Goal: Find specific page/section: Find specific page/section

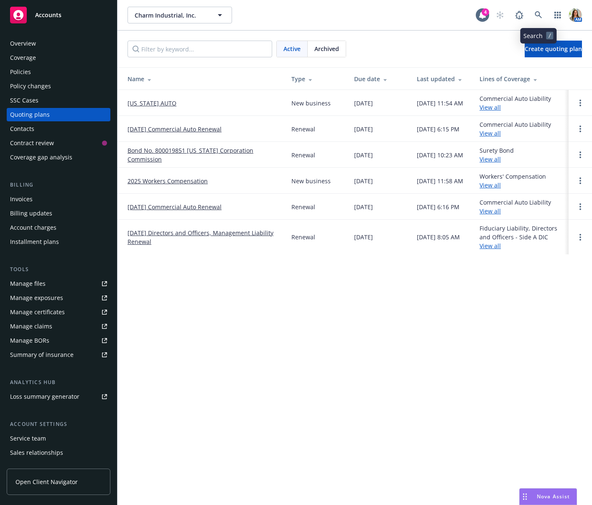
click at [537, 19] on link at bounding box center [539, 15] width 17 height 17
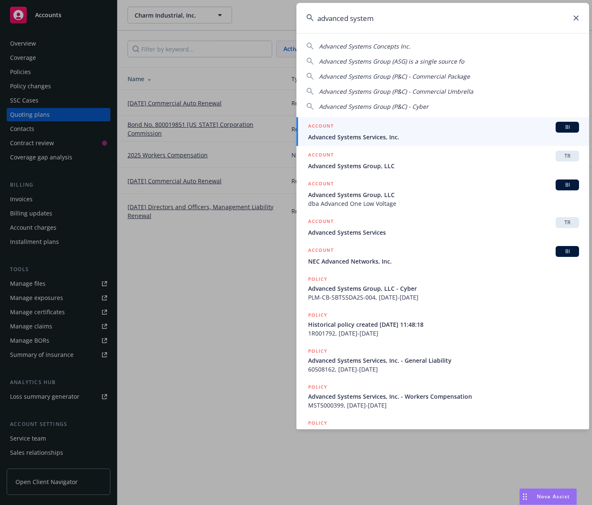
type input "advanced system"
click at [387, 126] on div "ACCOUNT BI" at bounding box center [443, 127] width 271 height 11
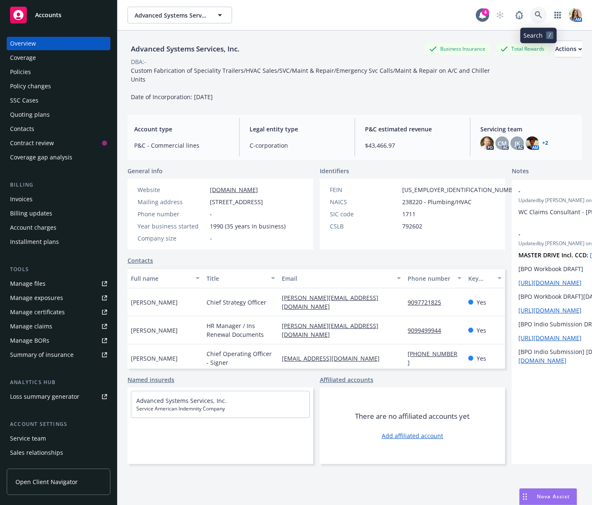
click at [536, 18] on icon at bounding box center [539, 15] width 8 height 8
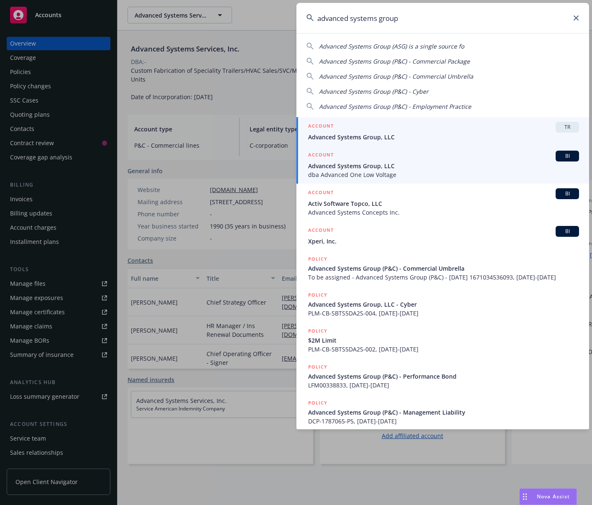
type input "advanced systems group"
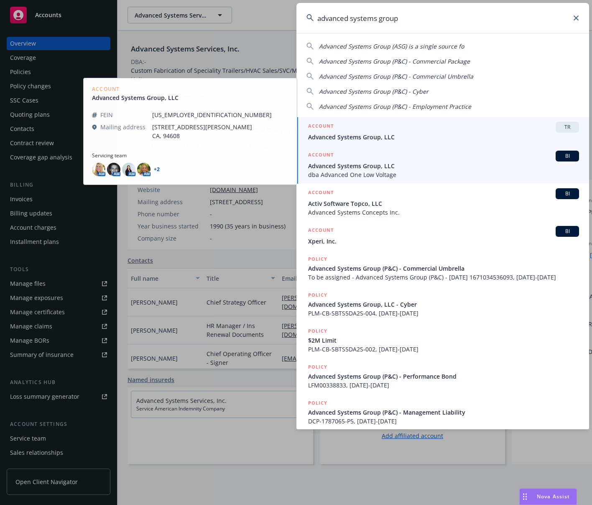
click at [415, 160] on div "ACCOUNT BI" at bounding box center [443, 156] width 271 height 11
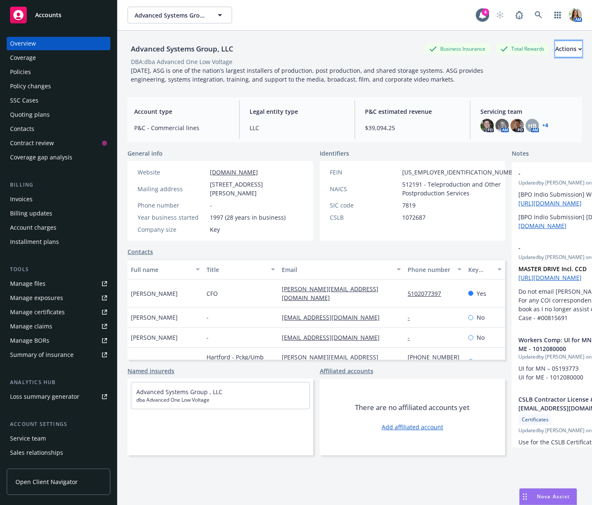
click at [556, 47] on div "Actions" at bounding box center [569, 49] width 27 height 16
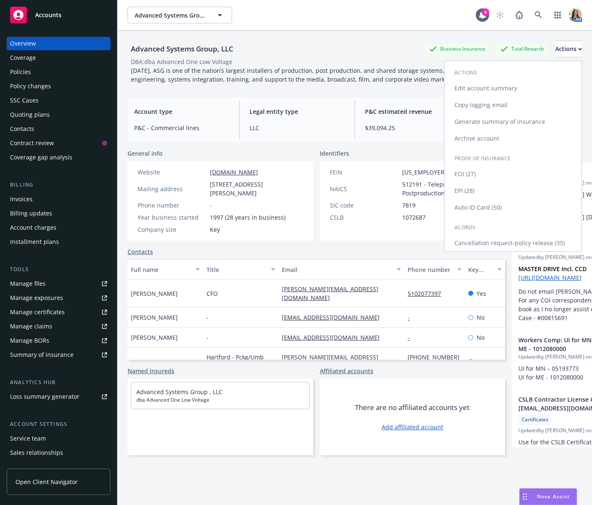
click at [485, 105] on link "Copy logging email" at bounding box center [513, 105] width 137 height 17
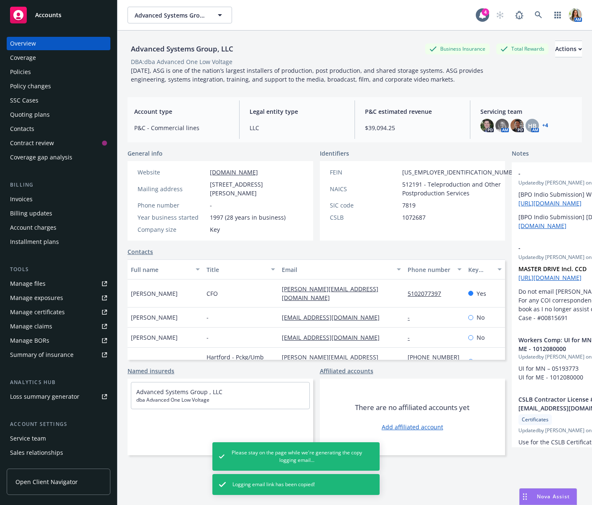
click at [43, 73] on div "Policies" at bounding box center [58, 71] width 97 height 13
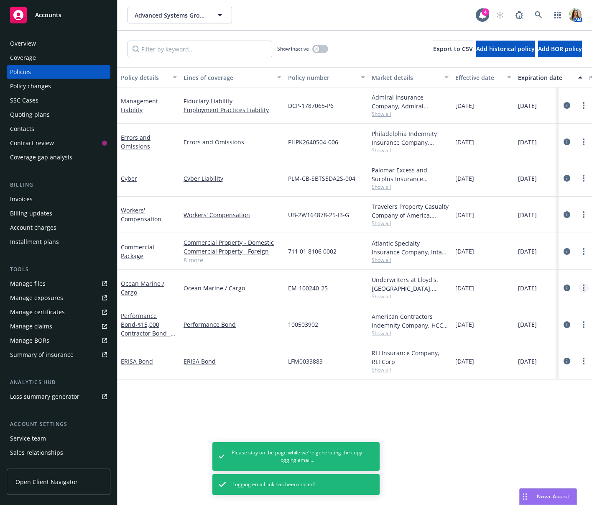
click at [585, 285] on link "more" at bounding box center [584, 288] width 10 height 10
click at [541, 403] on link "Copy logging email" at bounding box center [539, 405] width 98 height 17
